Goal: Task Accomplishment & Management: Manage account settings

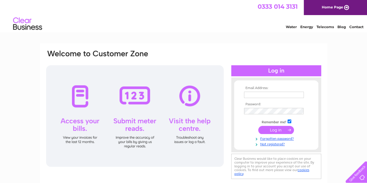
type input "[EMAIL_ADDRESS][DOMAIN_NAME]"
click at [275, 130] on input "submit" at bounding box center [277, 130] width 36 height 8
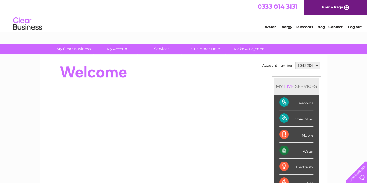
click at [275, 130] on li "Mobile" at bounding box center [297, 135] width 46 height 16
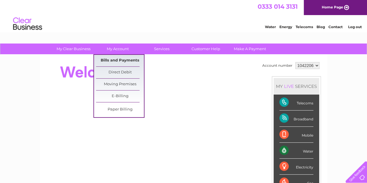
click at [119, 62] on link "Bills and Payments" at bounding box center [120, 61] width 48 height 12
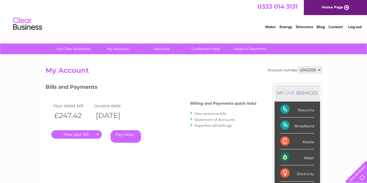
click at [88, 134] on link "." at bounding box center [76, 134] width 51 height 8
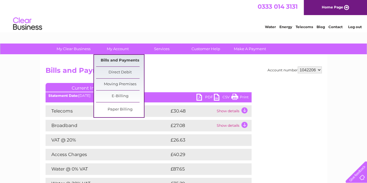
click at [116, 62] on link "Bills and Payments" at bounding box center [120, 61] width 48 height 12
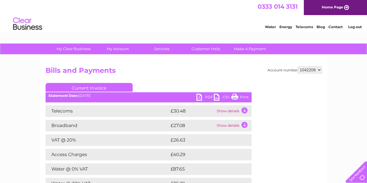
click at [187, 71] on h2 "Bills and Payments" at bounding box center [184, 72] width 277 height 11
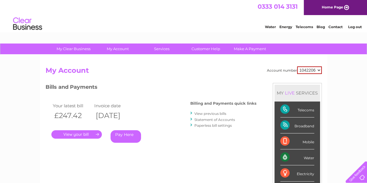
click at [199, 115] on link "View previous bills" at bounding box center [211, 114] width 32 height 4
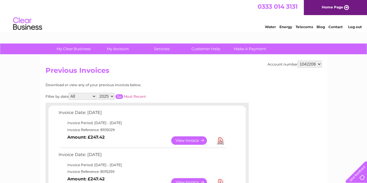
click at [112, 96] on select "2025 2024 2023 2022" at bounding box center [106, 96] width 17 height 7
click at [98, 93] on select "2025 2024 2023 2022" at bounding box center [106, 96] width 17 height 7
click at [117, 96] on input "button" at bounding box center [120, 96] width 8 height 5
click at [112, 96] on select "2025 2024 2023 2022" at bounding box center [106, 96] width 17 height 7
select select "2023"
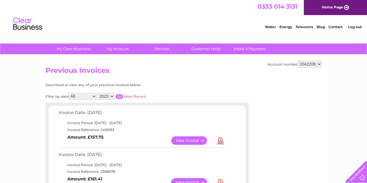
click at [98, 93] on select "2025 2024 2023 2022" at bounding box center [106, 96] width 17 height 7
click at [117, 96] on input "button" at bounding box center [120, 96] width 8 height 5
click at [114, 96] on select "2025 2024 2023 2022" at bounding box center [106, 96] width 17 height 7
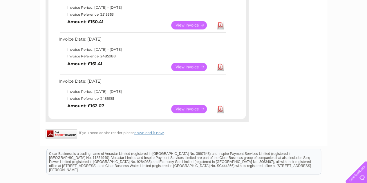
scroll to position [478, 0]
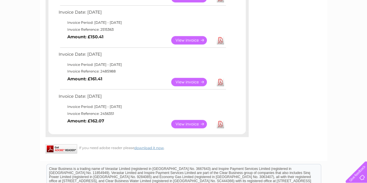
click at [194, 125] on link "View" at bounding box center [192, 124] width 43 height 8
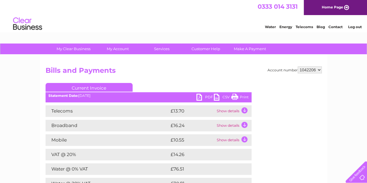
click at [245, 140] on td "Show details" at bounding box center [234, 140] width 36 height 12
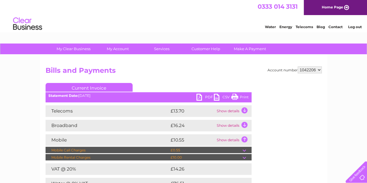
click at [245, 140] on td "Show details" at bounding box center [234, 140] width 36 height 12
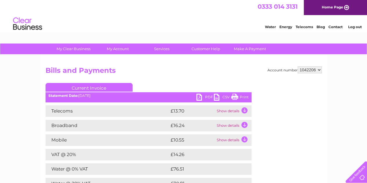
click at [322, 80] on div "Account number 1042206 Bills and Payments Current Invoice PDF CSV Print" at bounding box center [184, 141] width 277 height 148
